Goal: Task Accomplishment & Management: Manage account settings

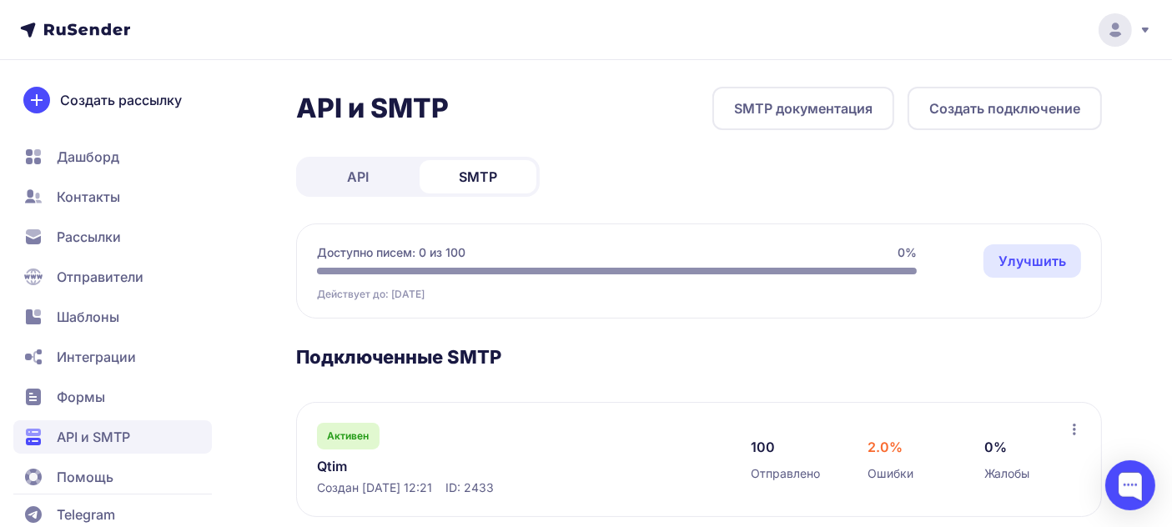
click at [1116, 29] on icon at bounding box center [1115, 29] width 33 height 33
click at [981, 87] on link "Аккаунт" at bounding box center [1002, 81] width 280 height 33
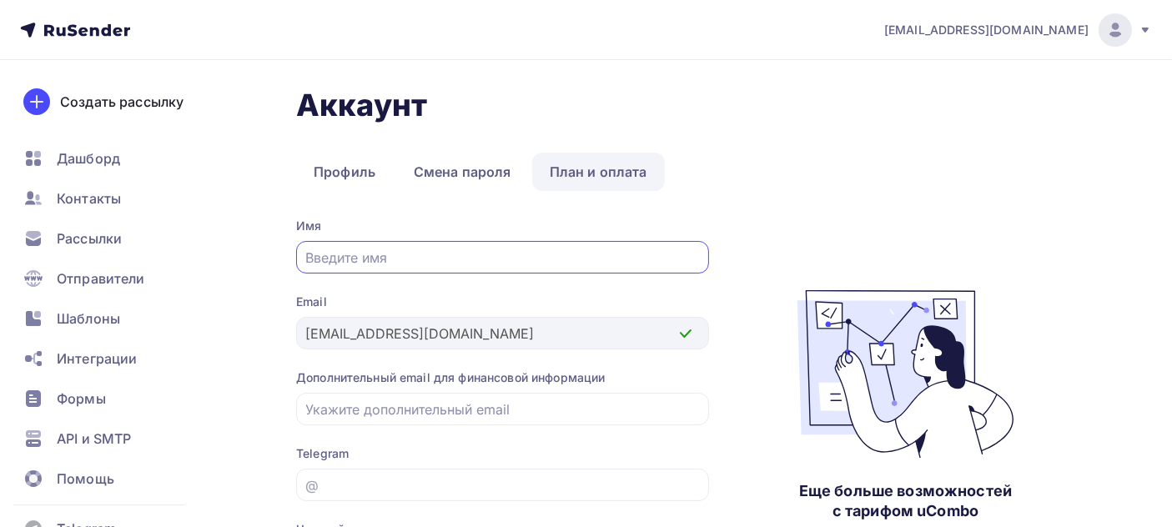
click at [614, 170] on link "План и оплата" at bounding box center [598, 172] width 133 height 38
